Goal: Task Accomplishment & Management: Manage account settings

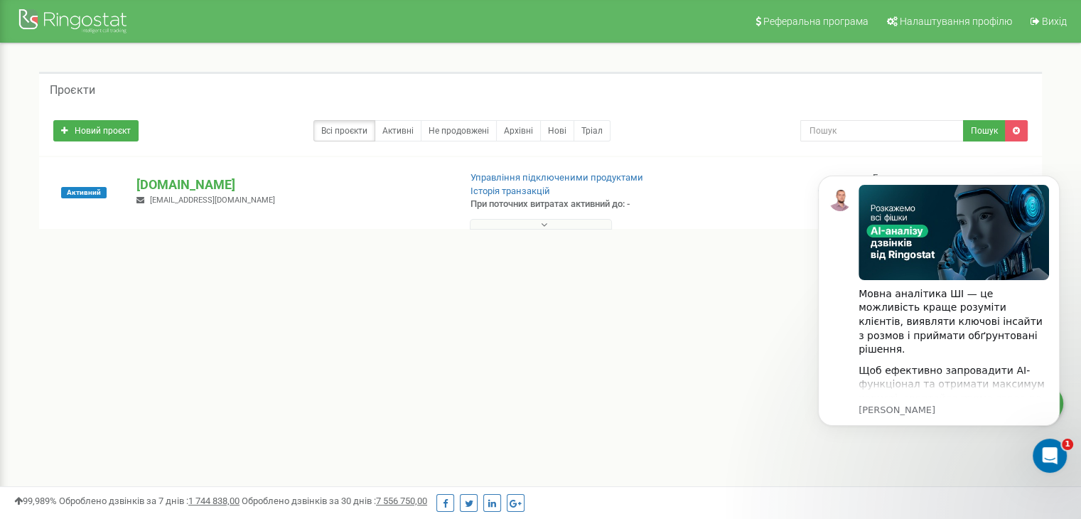
click at [721, 254] on div "1 - 1 of 1" at bounding box center [540, 255] width 1003 height 50
click at [743, 86] on div "Проєкти" at bounding box center [540, 89] width 1003 height 34
click at [356, 129] on link "Всі проєкти" at bounding box center [344, 130] width 62 height 21
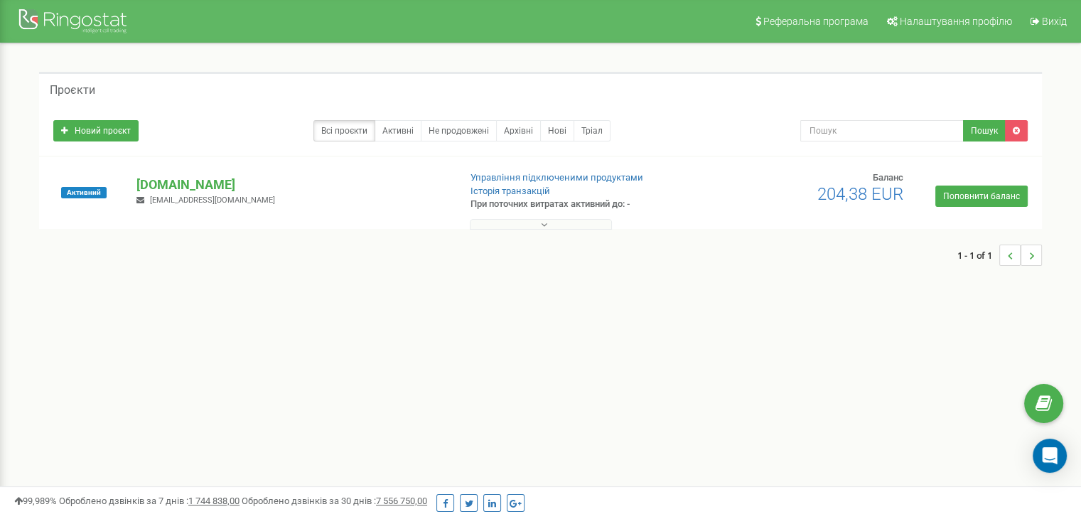
click at [196, 180] on p "[DOMAIN_NAME]" at bounding box center [291, 185] width 311 height 18
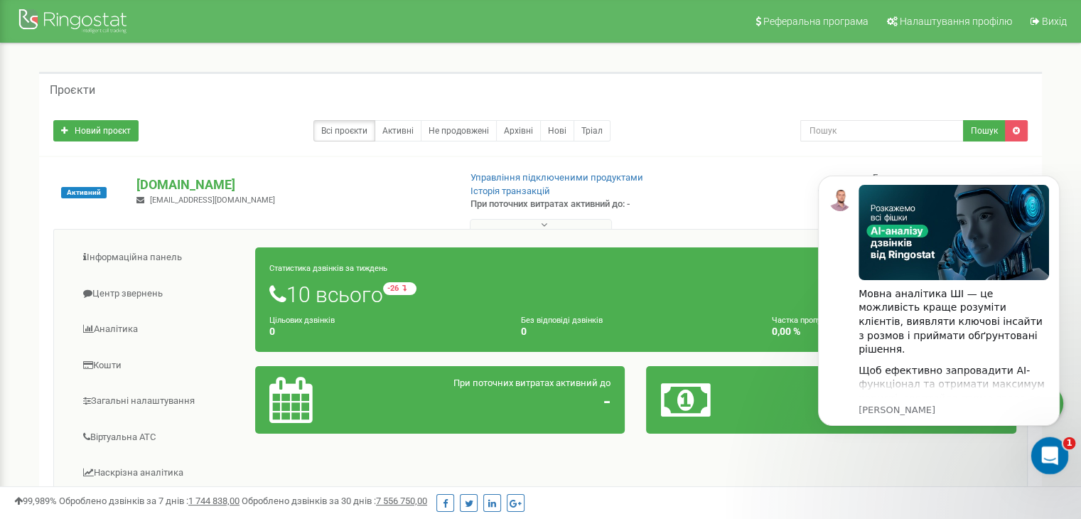
click at [1052, 457] on icon "Відкрити програму для спілкування Intercom" at bounding box center [1047, 453] width 23 height 23
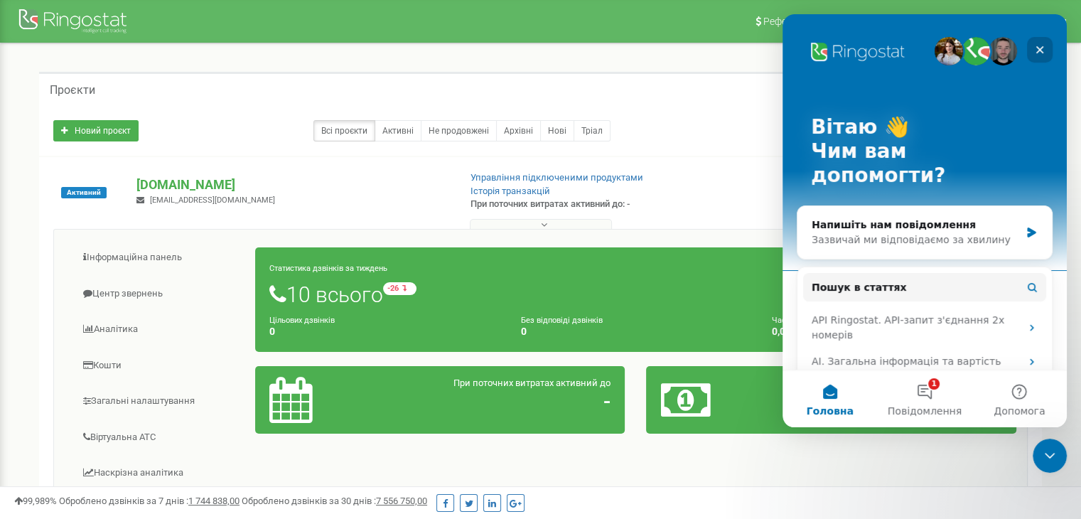
click at [1039, 49] on icon "Закрити" at bounding box center [1040, 50] width 8 height 8
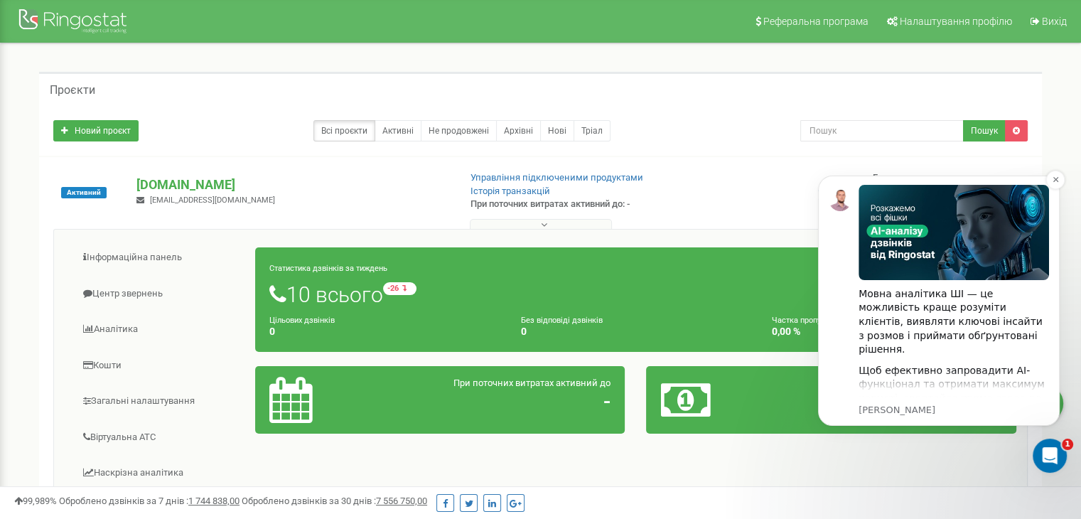
click at [920, 412] on p "Oleksandr • Щойно" at bounding box center [954, 410] width 190 height 13
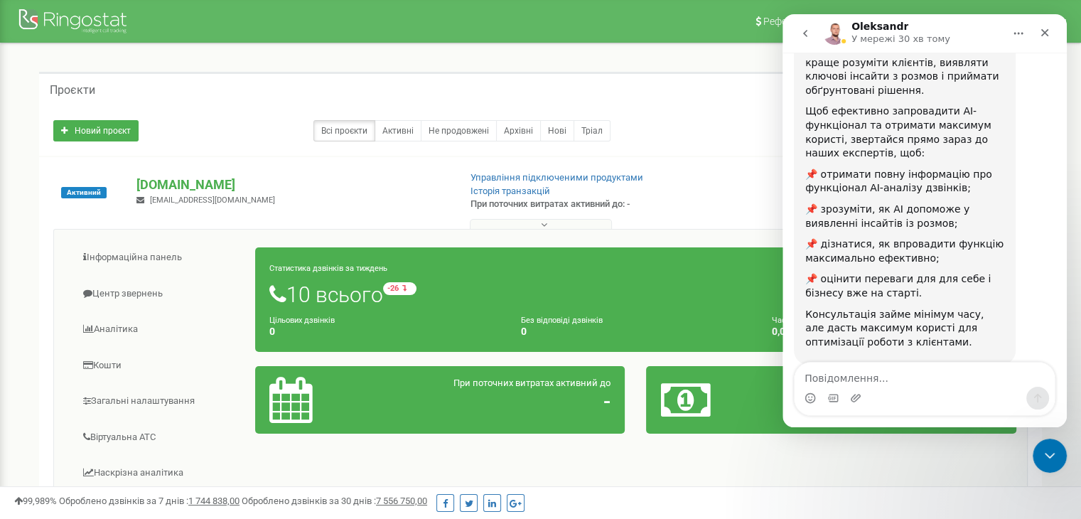
scroll to position [227, 0]
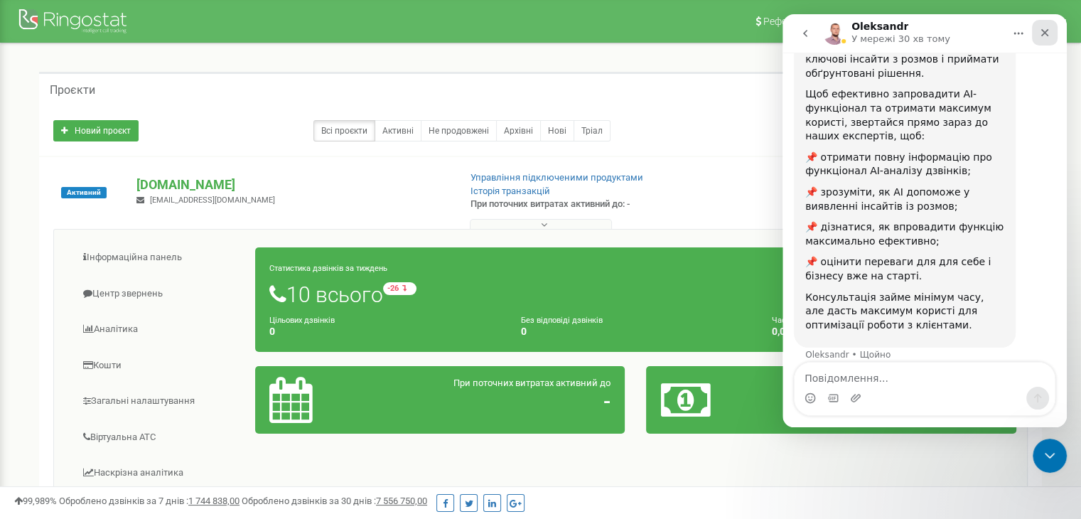
click at [1048, 30] on icon "Закрити" at bounding box center [1044, 32] width 11 height 11
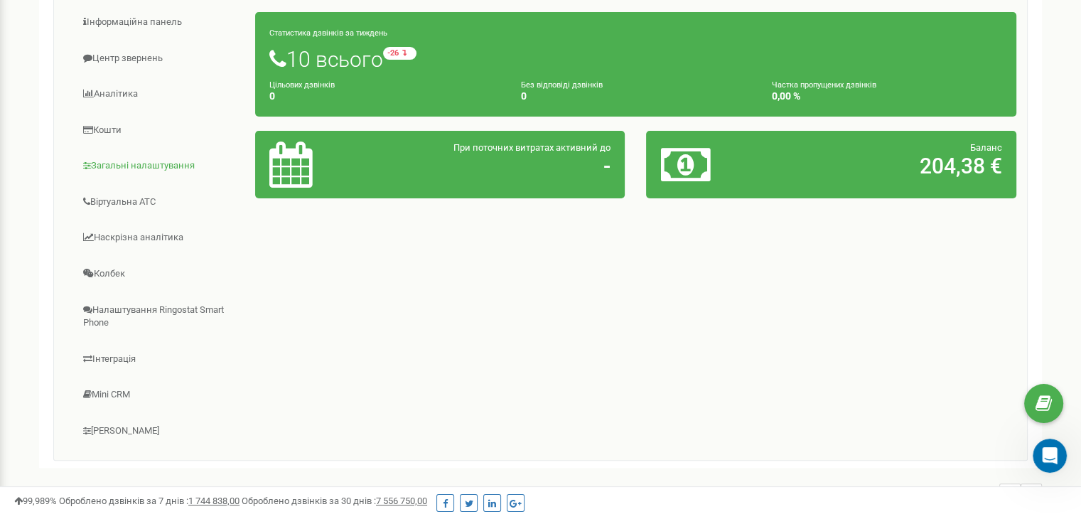
scroll to position [236, 0]
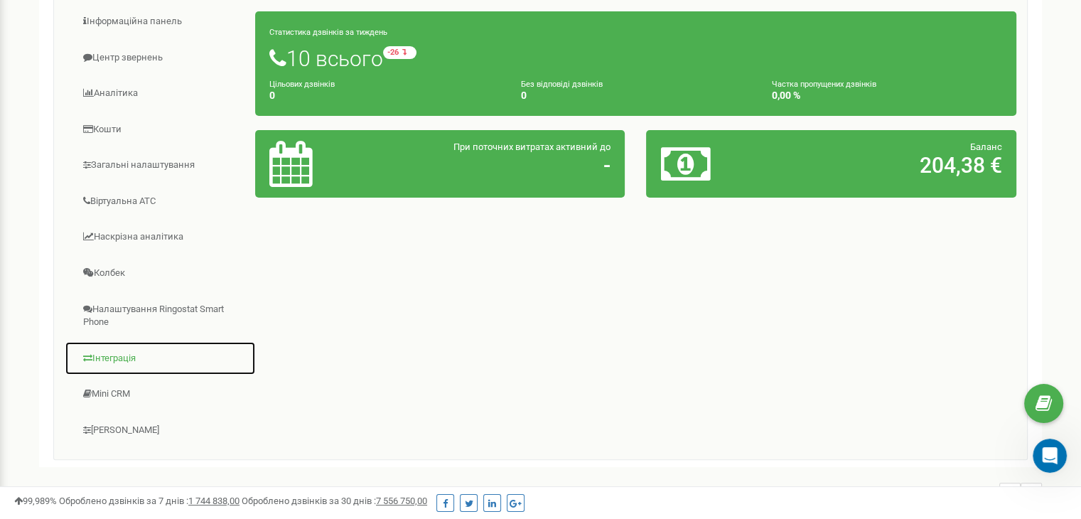
click at [105, 355] on link "Інтеграція" at bounding box center [160, 358] width 191 height 35
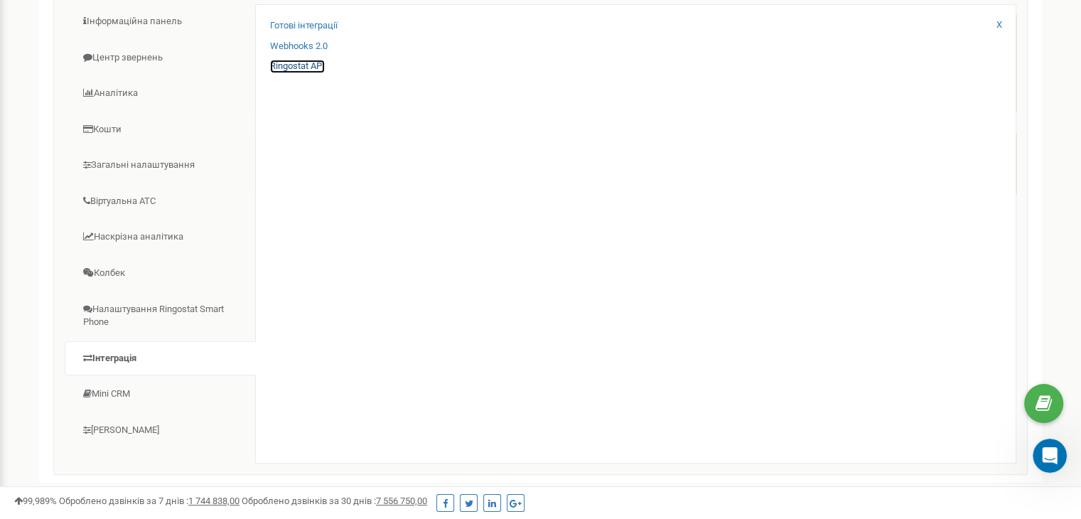
click at [295, 65] on link "Ringostat API" at bounding box center [297, 67] width 55 height 14
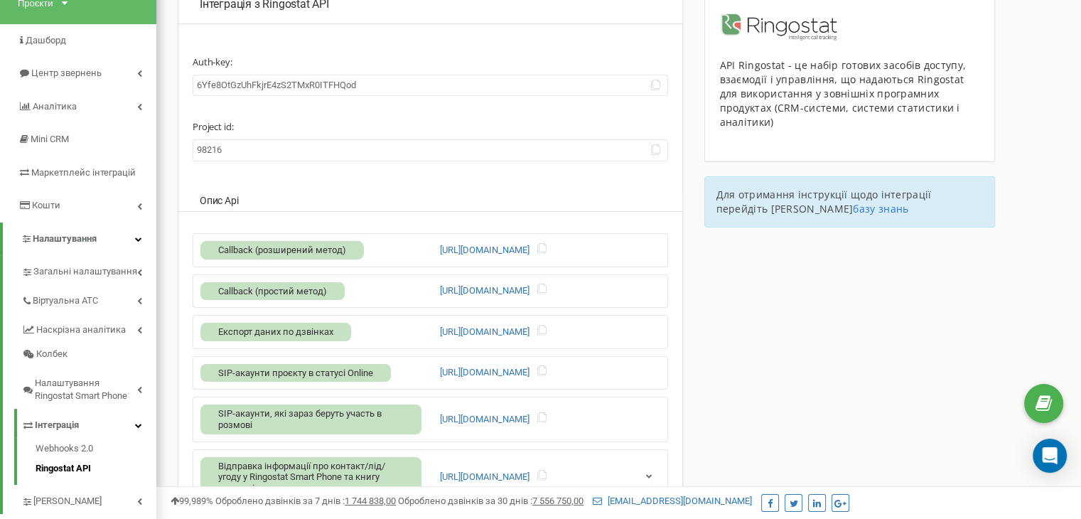
click at [205, 151] on input "98216" at bounding box center [430, 150] width 475 height 22
click at [212, 148] on input "98216" at bounding box center [430, 150] width 475 height 22
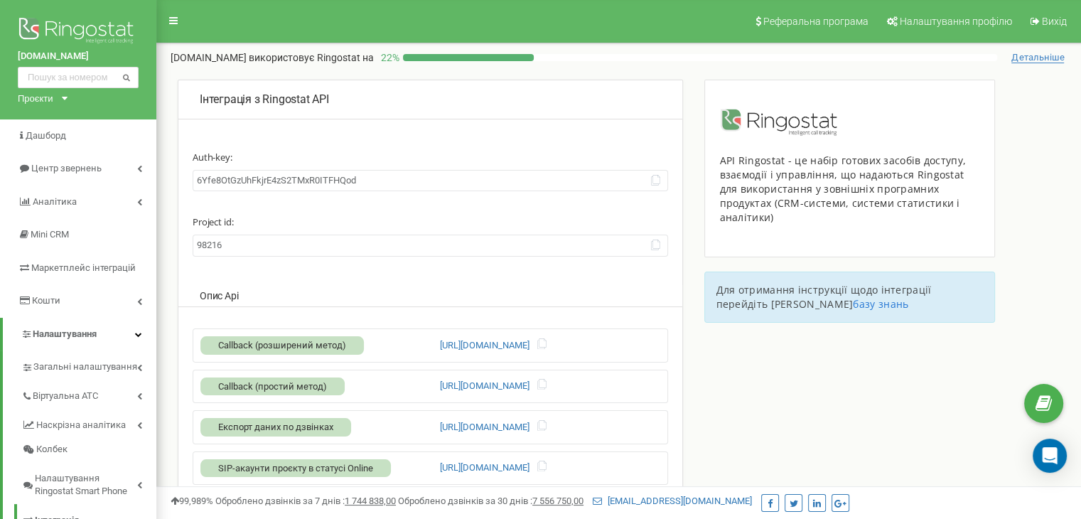
click at [679, 407] on div "Інтеграція з Ringostat API Auth-key: 6Yfe8OtGzUhFkjrE4zS2TMxR0ITFHQod Project i…" at bounding box center [430, 377] width 505 height 595
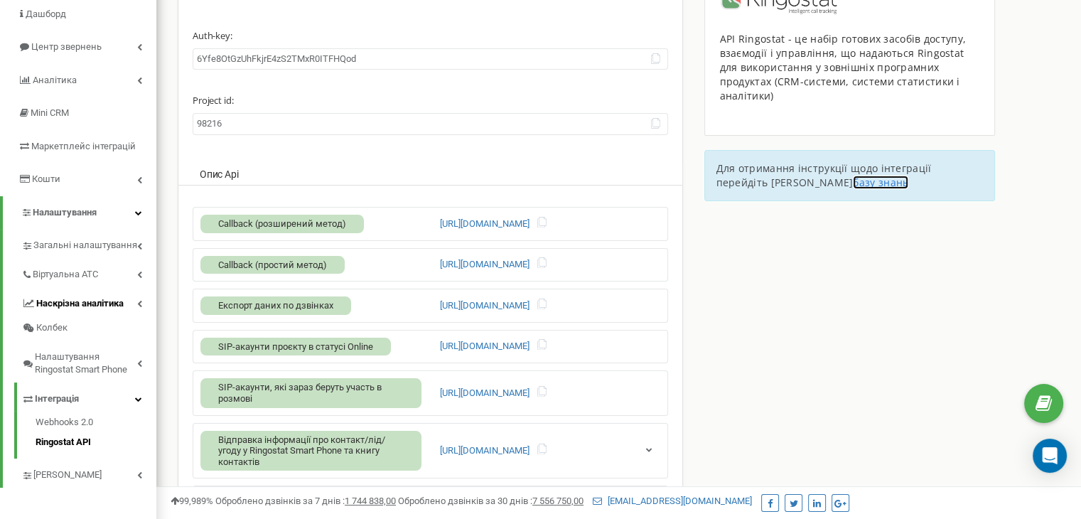
scroll to position [125, 0]
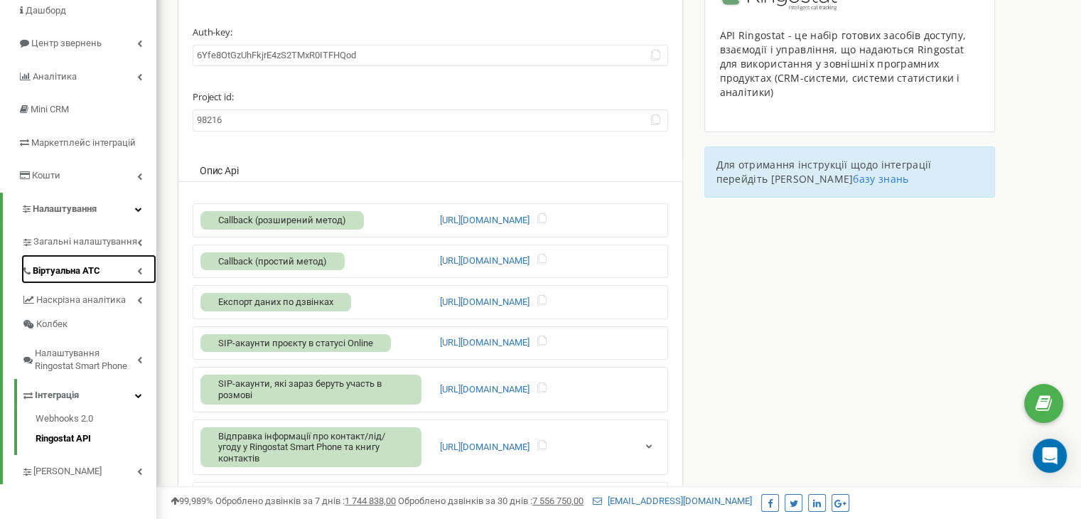
click at [140, 270] on icon at bounding box center [139, 270] width 5 height 7
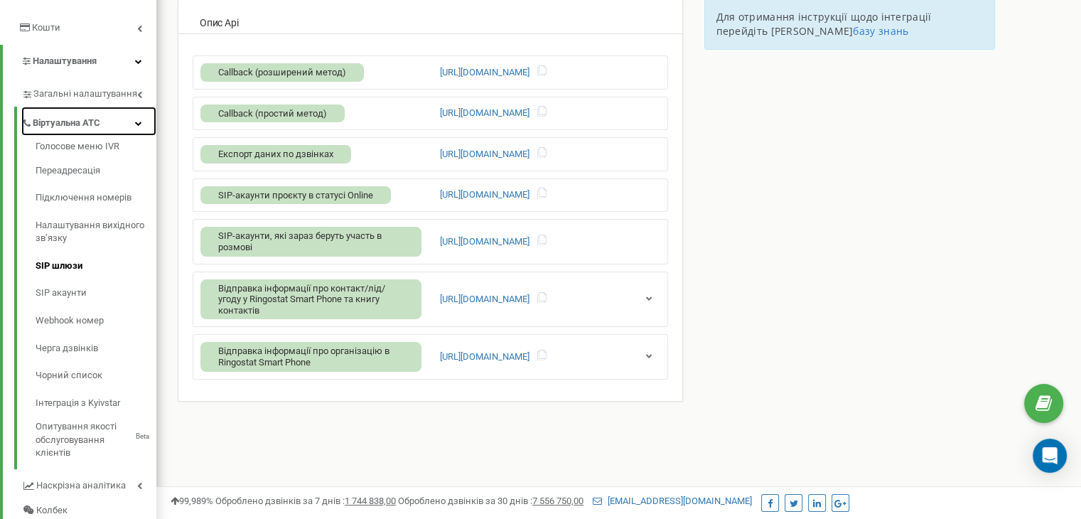
scroll to position [273, 0]
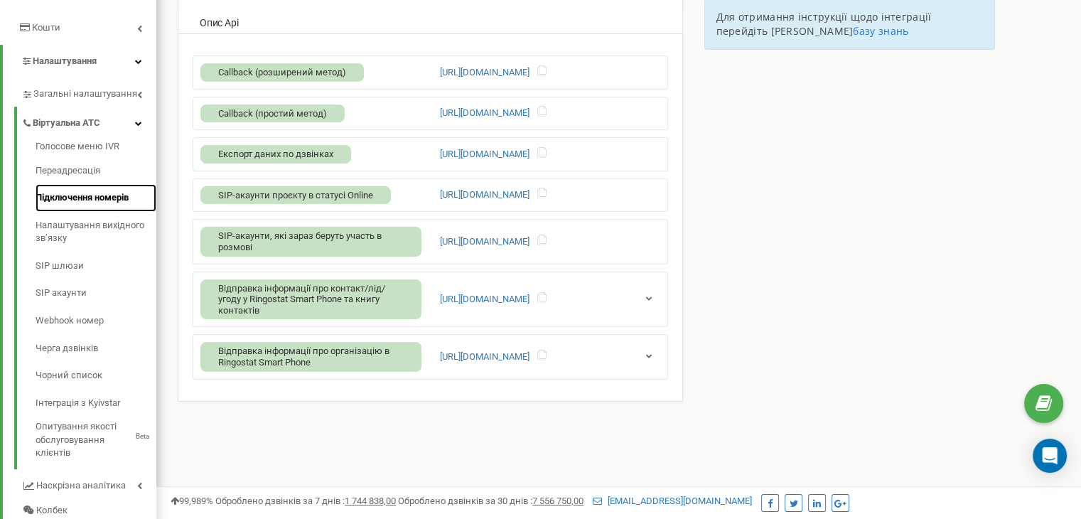
click at [99, 198] on link "Підключення номерів" at bounding box center [96, 198] width 121 height 28
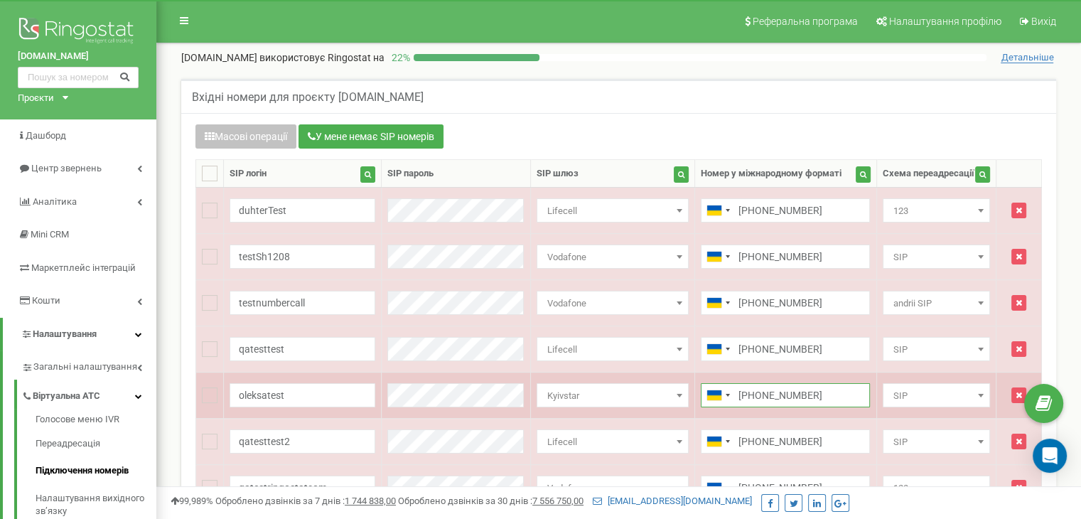
click at [778, 391] on input "[PHONE_NUMBER]" at bounding box center [785, 395] width 169 height 24
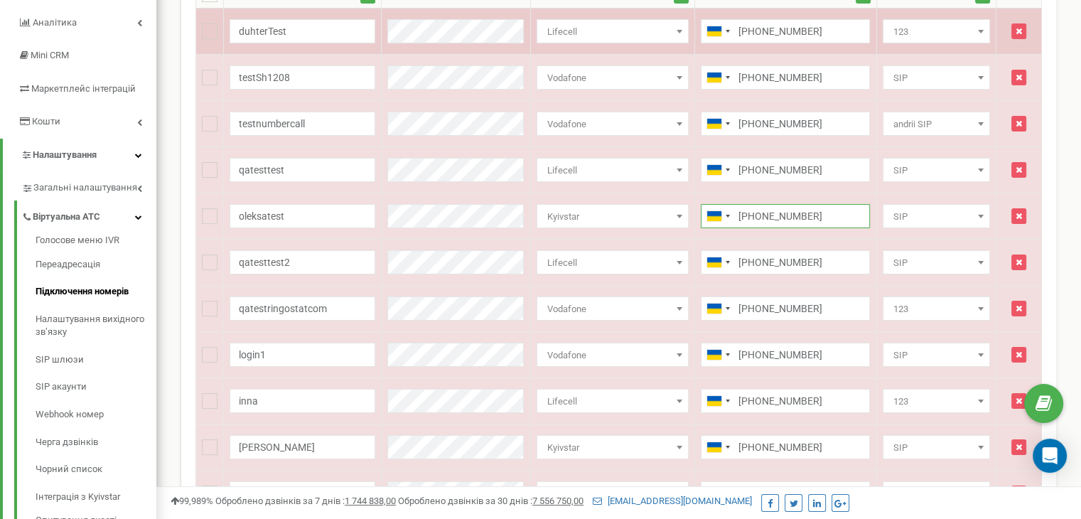
scroll to position [182, 0]
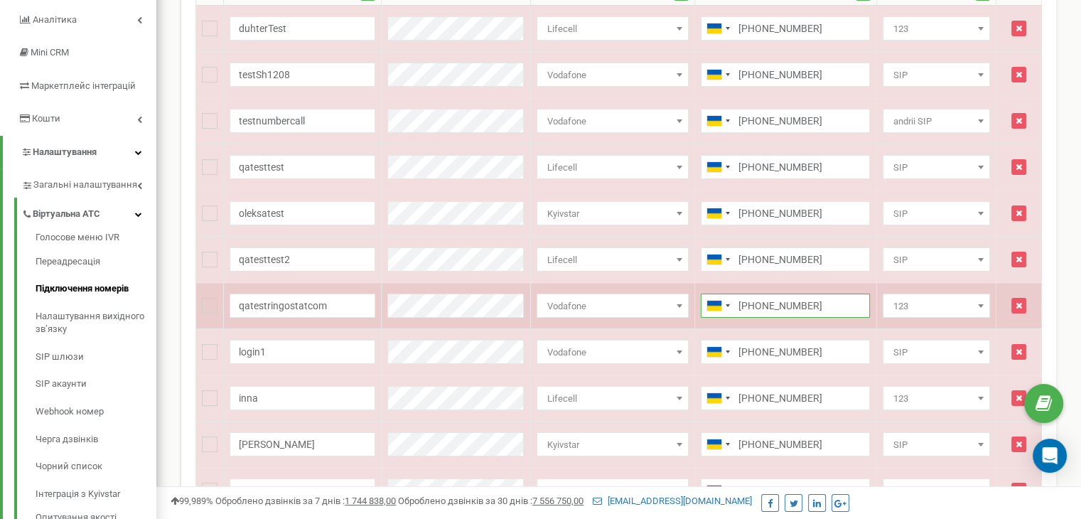
click at [797, 301] on input "[PHONE_NUMBER]" at bounding box center [785, 306] width 169 height 24
